Goal: Task Accomplishment & Management: Manage account settings

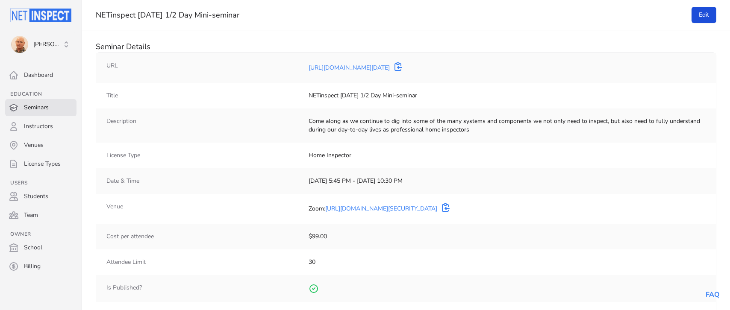
select select "25"
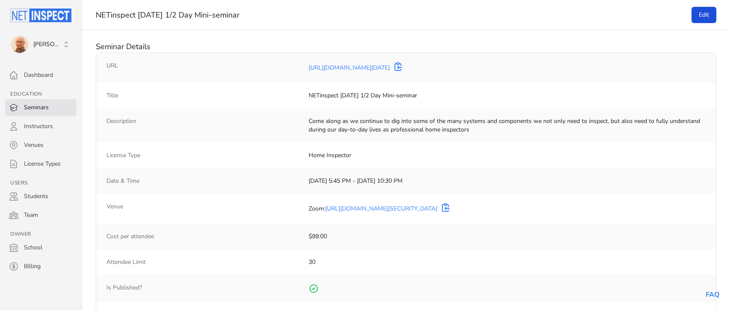
select select "25"
